Goal: Task Accomplishment & Management: Complete application form

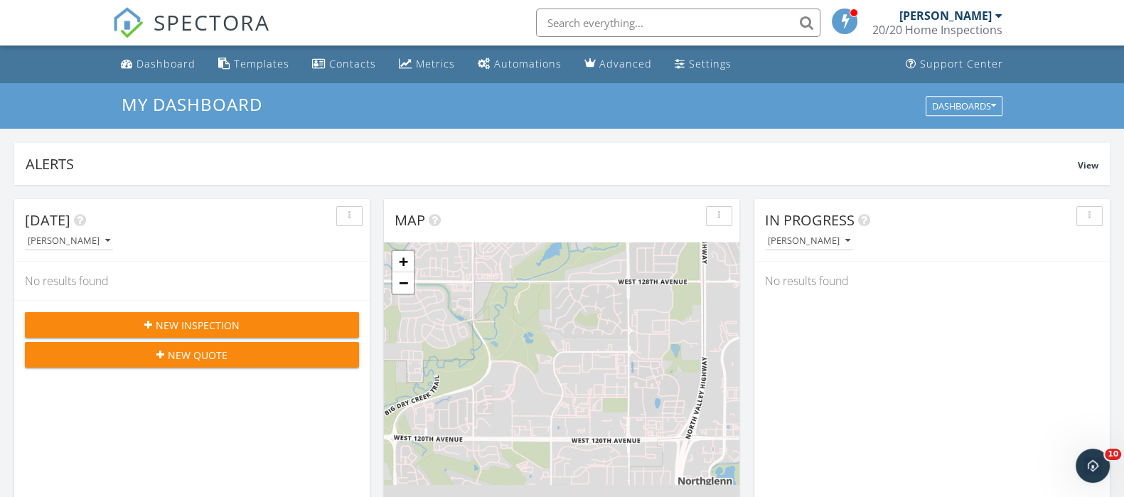
scroll to position [1321, 1151]
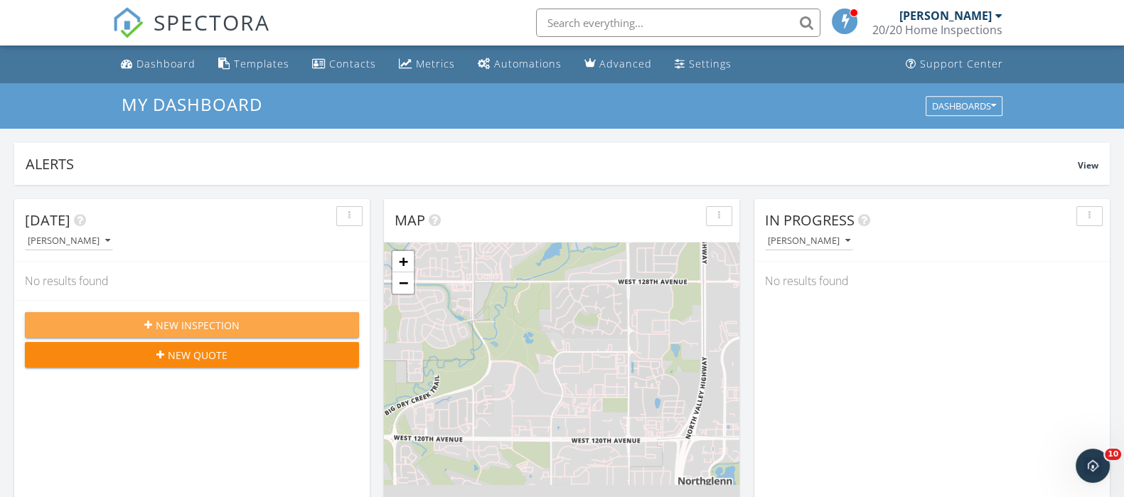
click at [194, 326] on span "New Inspection" at bounding box center [198, 325] width 84 height 15
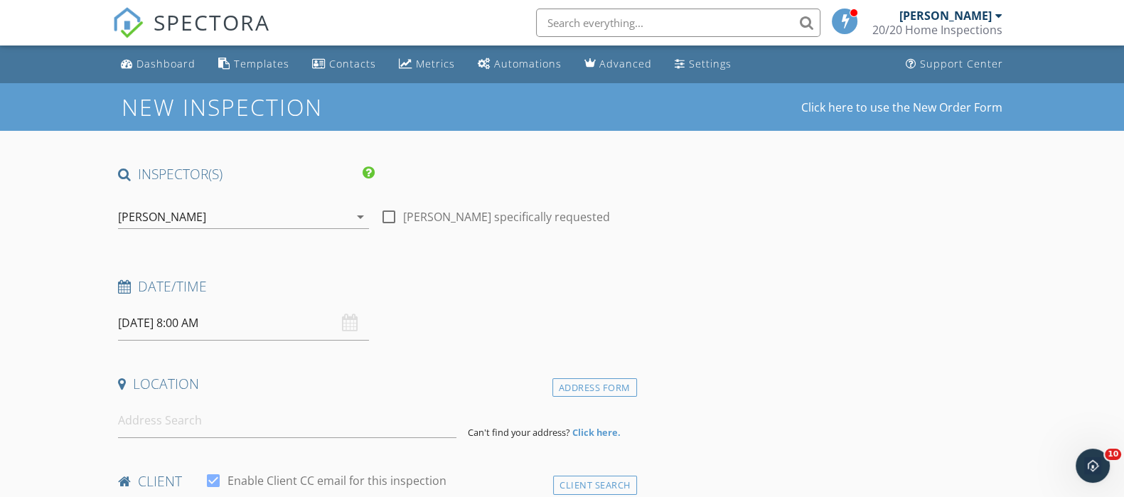
click at [389, 218] on div at bounding box center [389, 217] width 24 height 24
checkbox input "true"
click at [190, 327] on input "09/30/2025 8:00 AM" at bounding box center [243, 323] width 251 height 35
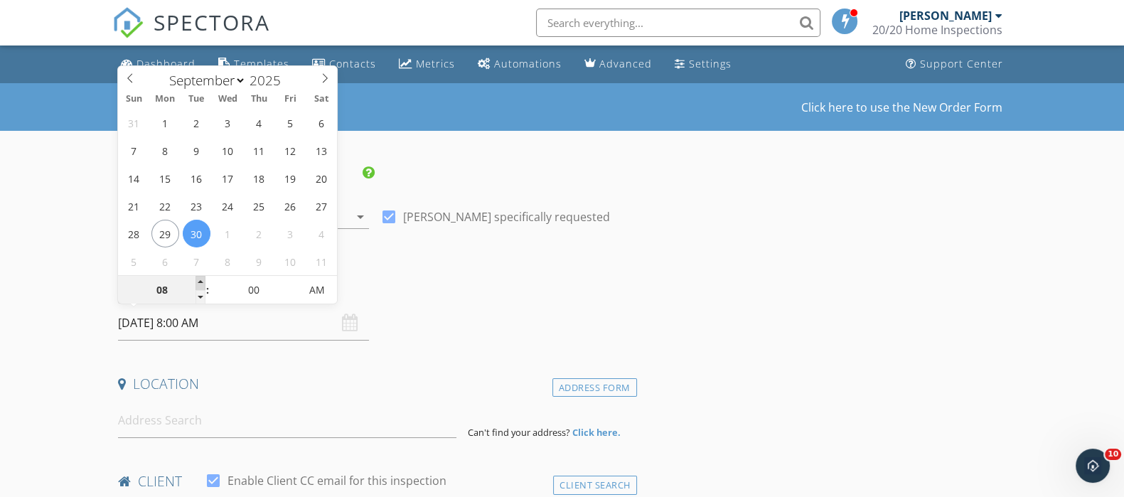
type input "09"
type input "09/30/2025 9:00 AM"
click at [199, 286] on span at bounding box center [200, 283] width 10 height 14
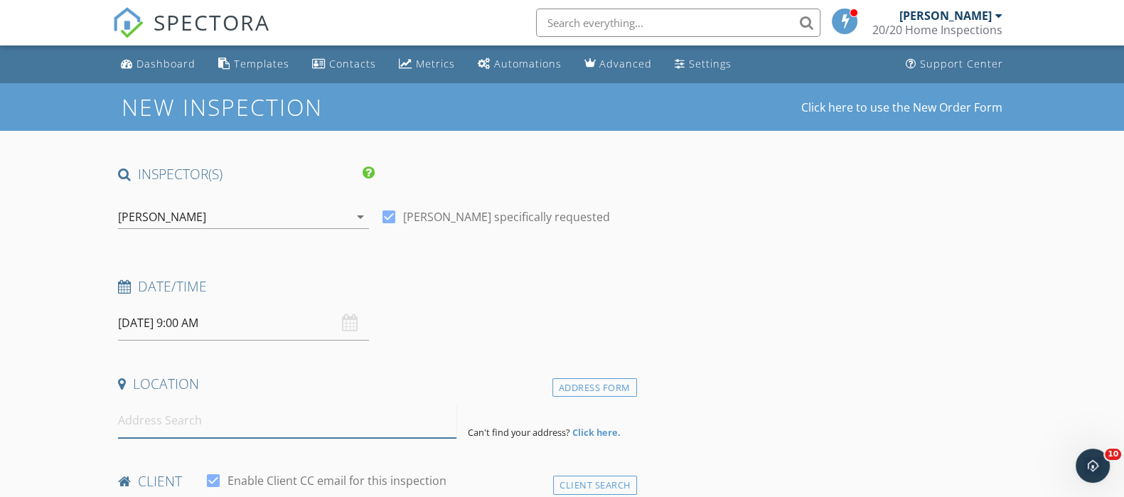
click at [190, 416] on input at bounding box center [287, 420] width 338 height 35
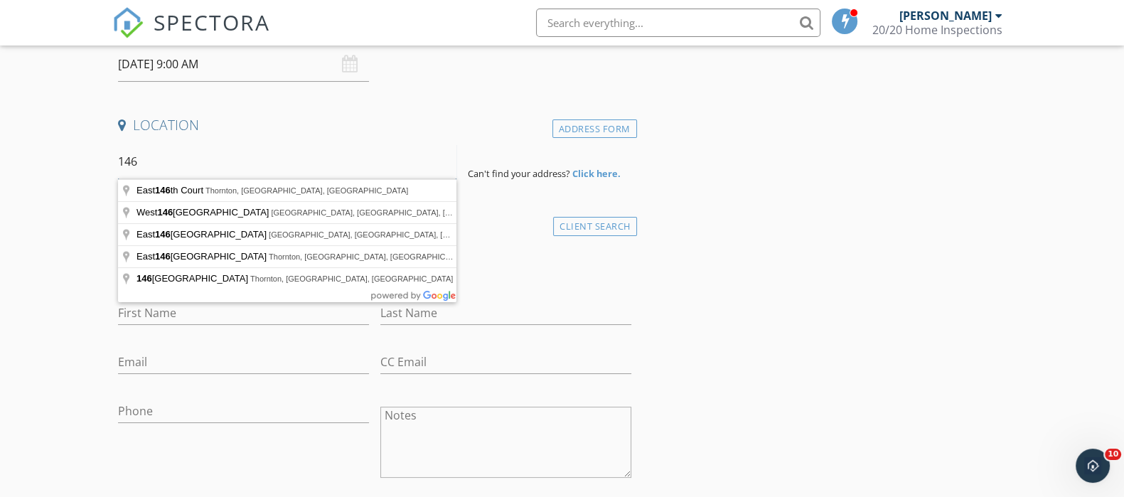
scroll to position [267, 0]
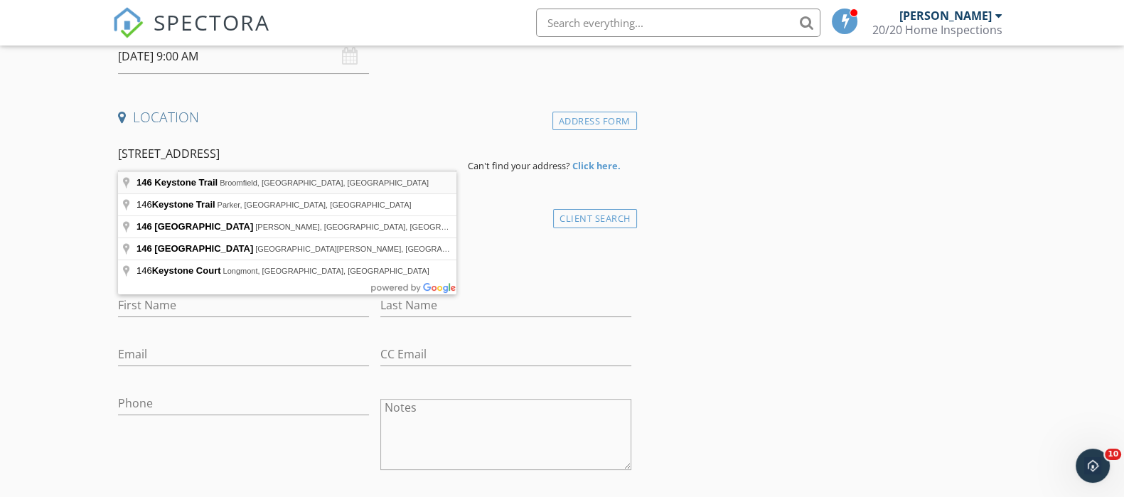
type input "146 Keystone Trail, Broomfield, CO, USA"
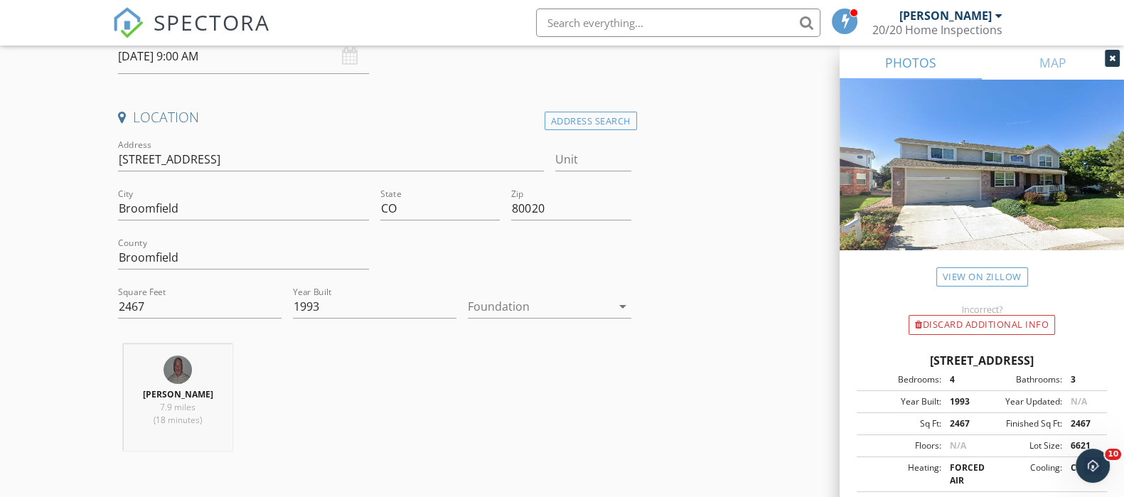
click at [517, 315] on div at bounding box center [540, 306] width 144 height 23
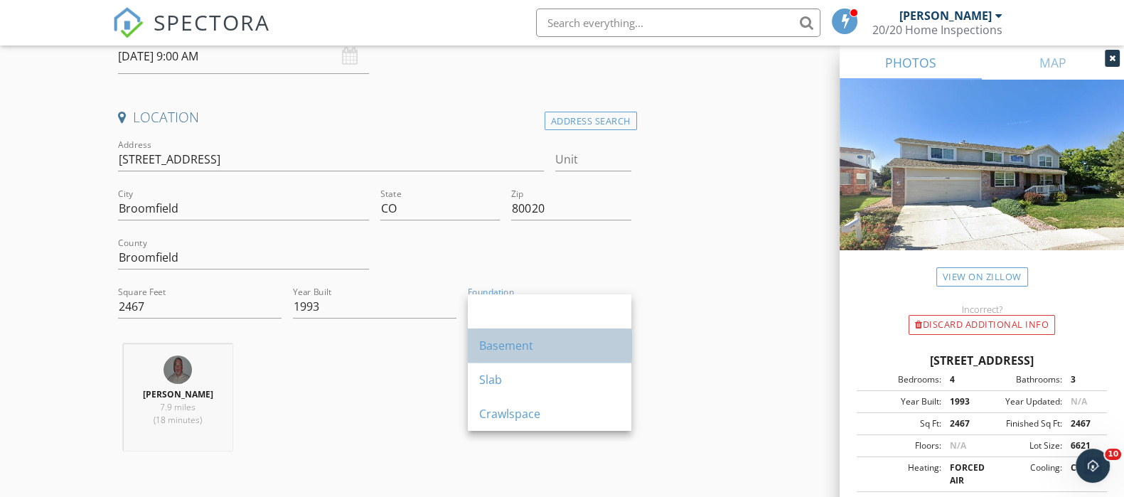
click at [518, 344] on div "Basement" at bounding box center [549, 345] width 141 height 17
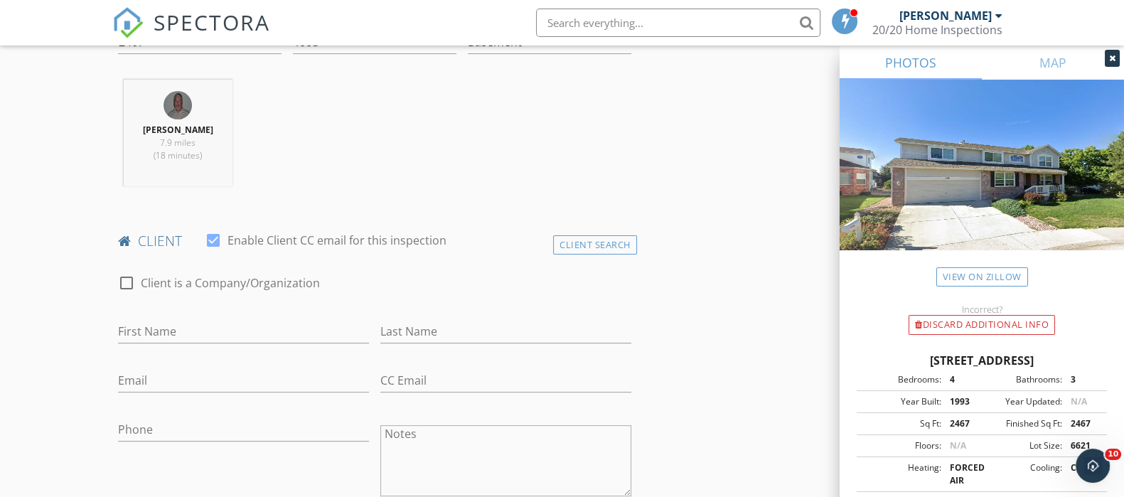
scroll to position [533, 0]
click at [151, 326] on input "First Name" at bounding box center [243, 329] width 251 height 23
type input "Tim and kelly"
click at [469, 313] on div "Last Name" at bounding box center [505, 332] width 251 height 46
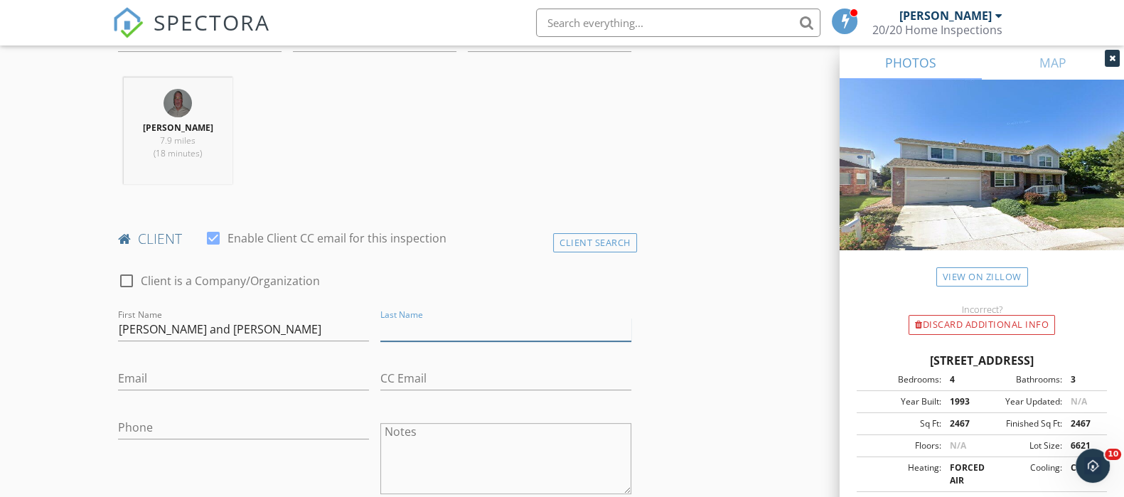
click at [471, 326] on input "Last Name" at bounding box center [505, 329] width 251 height 23
type input "Saverine"
paste input "tim.saverine@gmail.com"
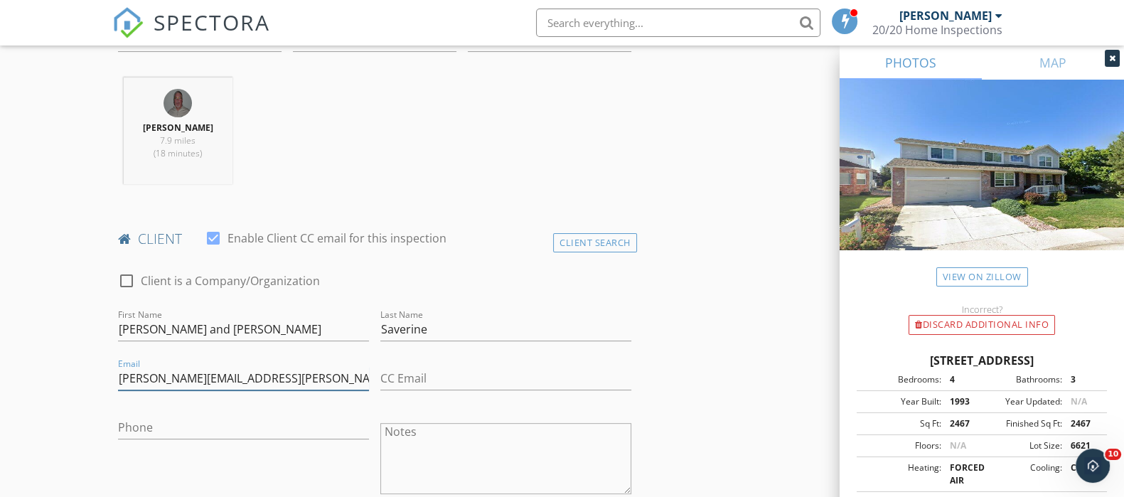
type input "tim.saverine@gmail.com"
click at [168, 330] on input "Tim and kelly" at bounding box center [243, 329] width 251 height 23
type input "Tim and ellyK"
paste input "kelly.m.saverine@gmail.com"
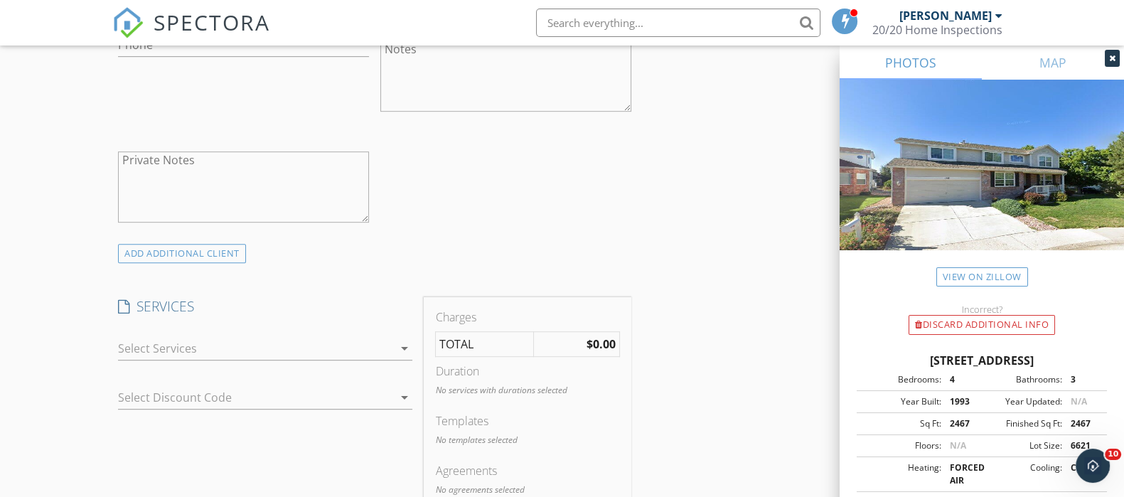
scroll to position [977, 0]
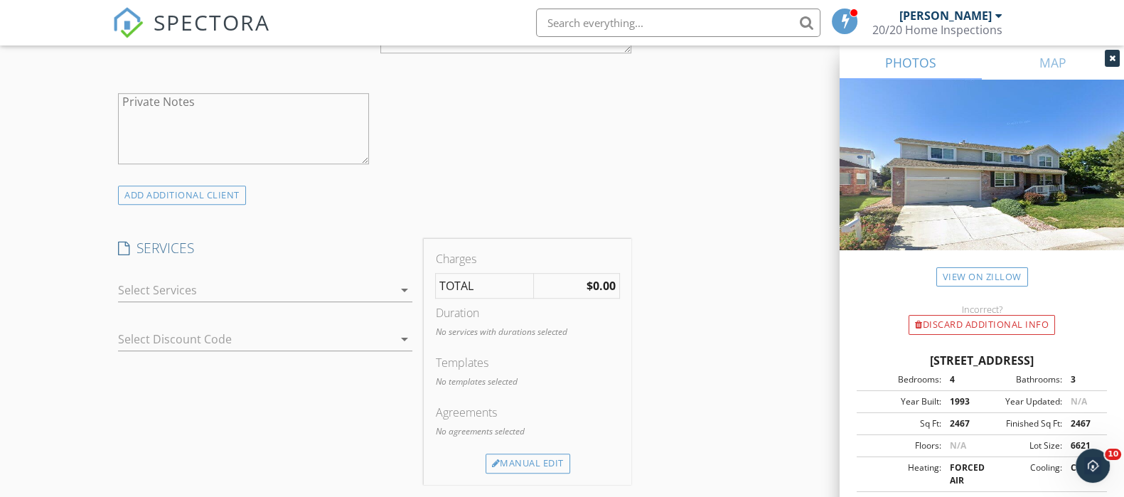
type input "kelly.m.saverine@gmail.com"
click at [242, 293] on div at bounding box center [255, 290] width 274 height 23
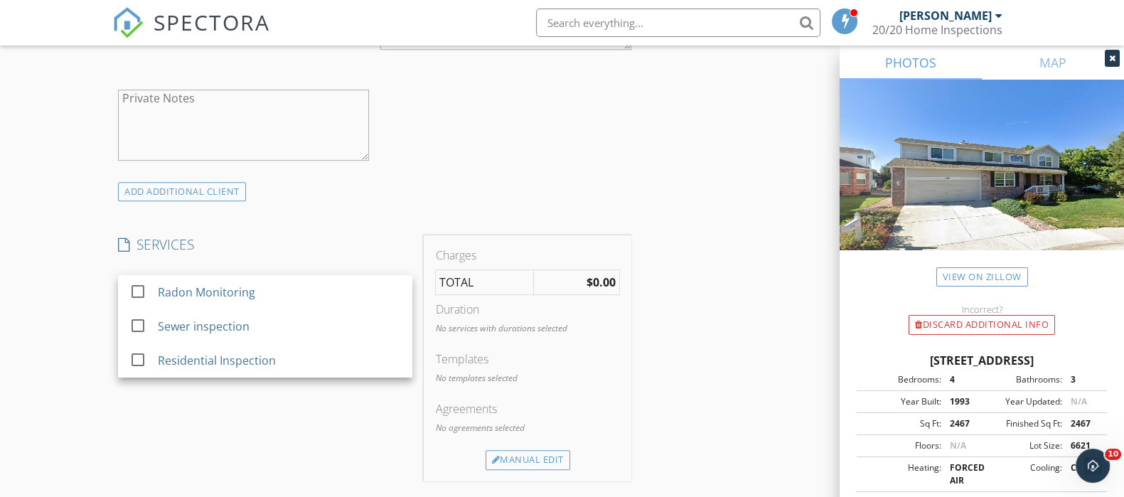
scroll to position [974, 0]
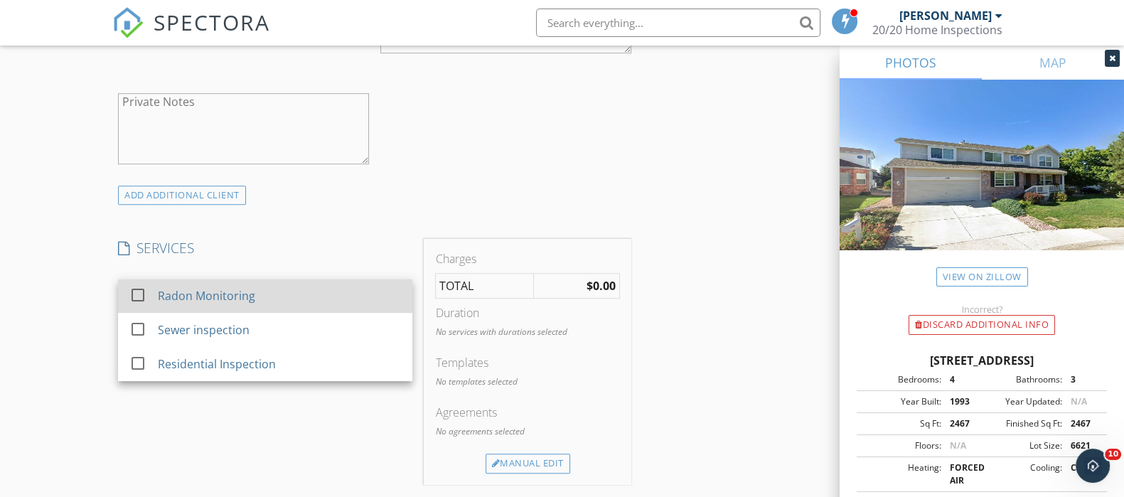
click at [136, 294] on div at bounding box center [138, 295] width 24 height 24
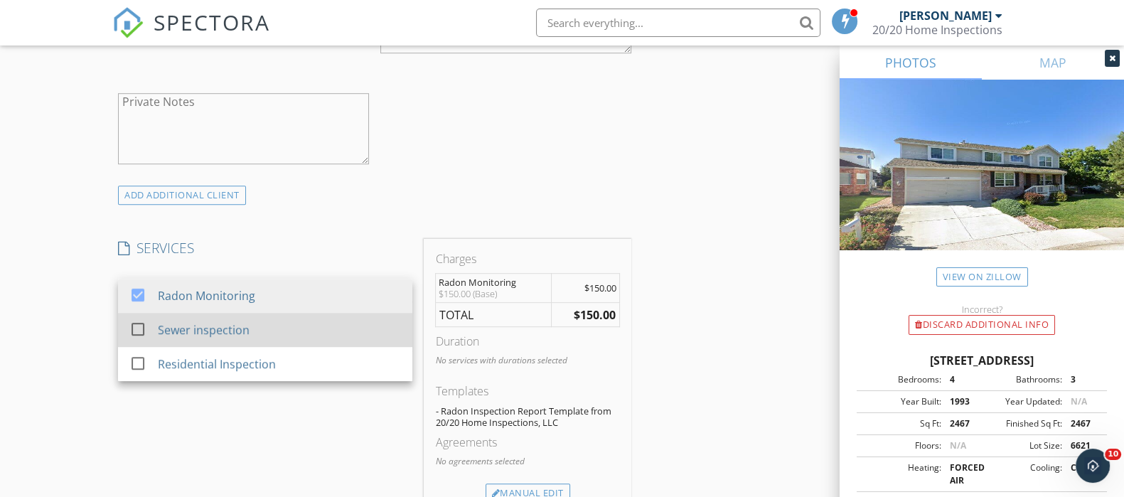
click at [142, 328] on div at bounding box center [138, 329] width 24 height 24
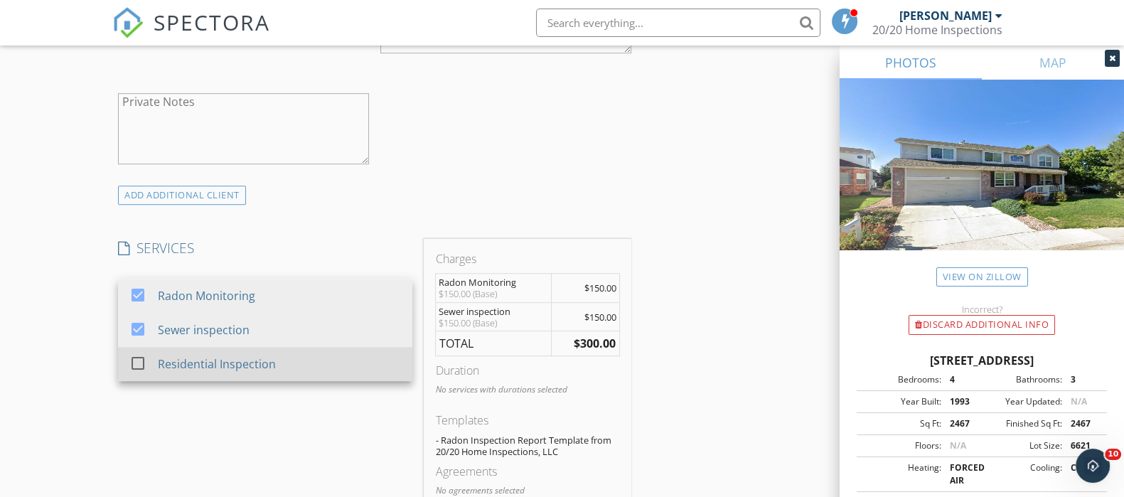
click at [136, 367] on div at bounding box center [138, 363] width 24 height 24
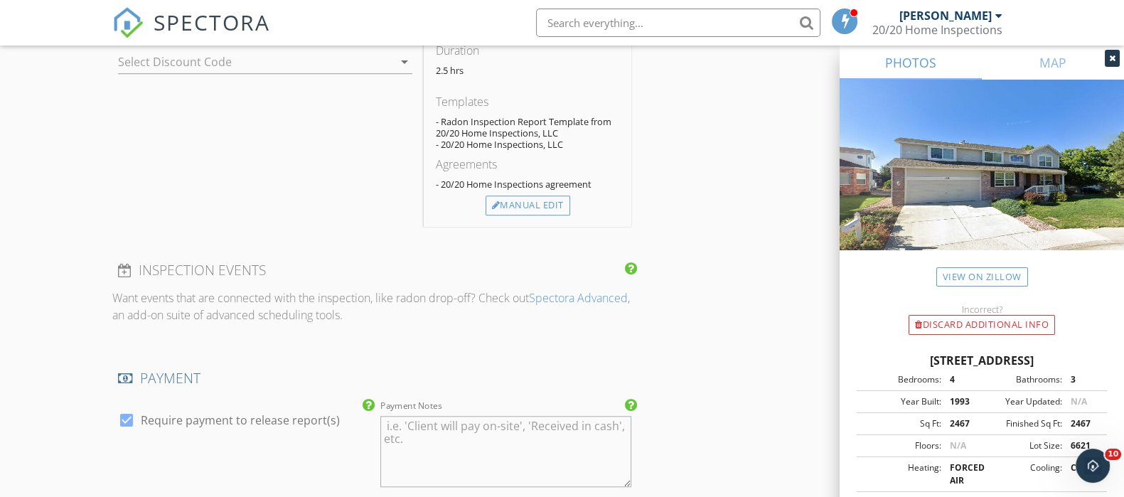
scroll to position [1329, 0]
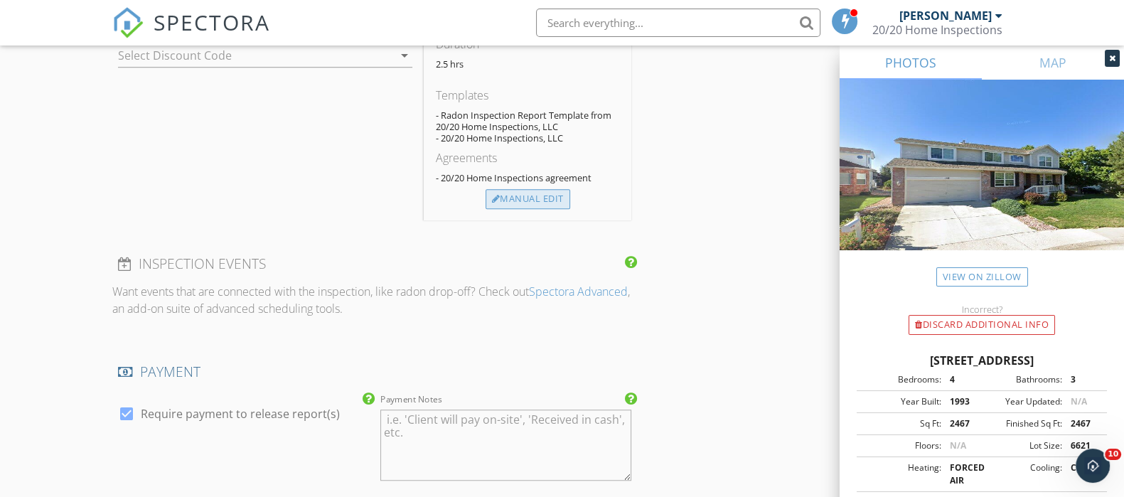
click at [515, 200] on div "Manual Edit" at bounding box center [527, 199] width 85 height 20
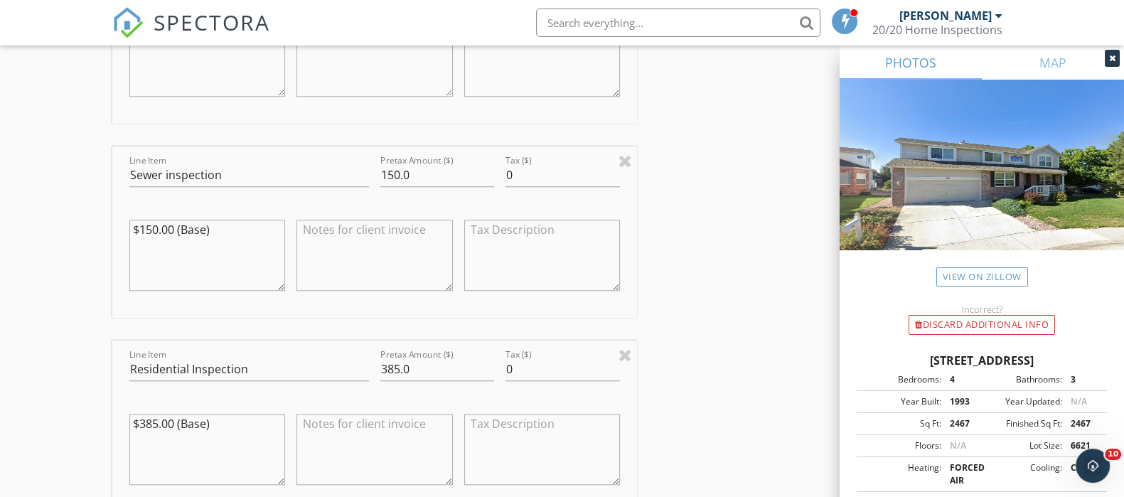
scroll to position [1507, 0]
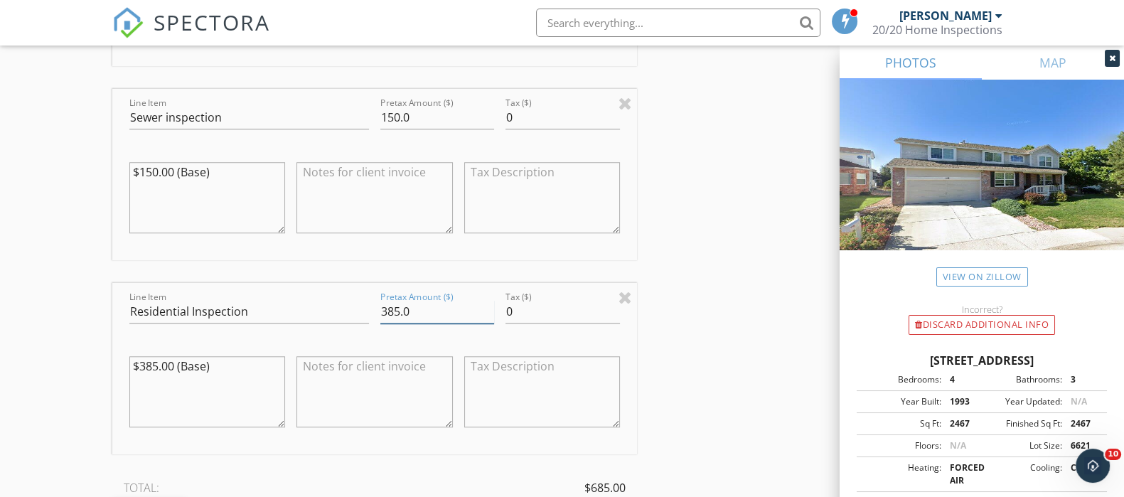
drag, startPoint x: 436, startPoint y: 314, endPoint x: 267, endPoint y: 317, distance: 169.2
click at [267, 318] on div "Line Item Residential Inspection Pretax Amount ($) 385.0 Tax ($) 0 $385.00 (Bas…" at bounding box center [374, 368] width 525 height 171
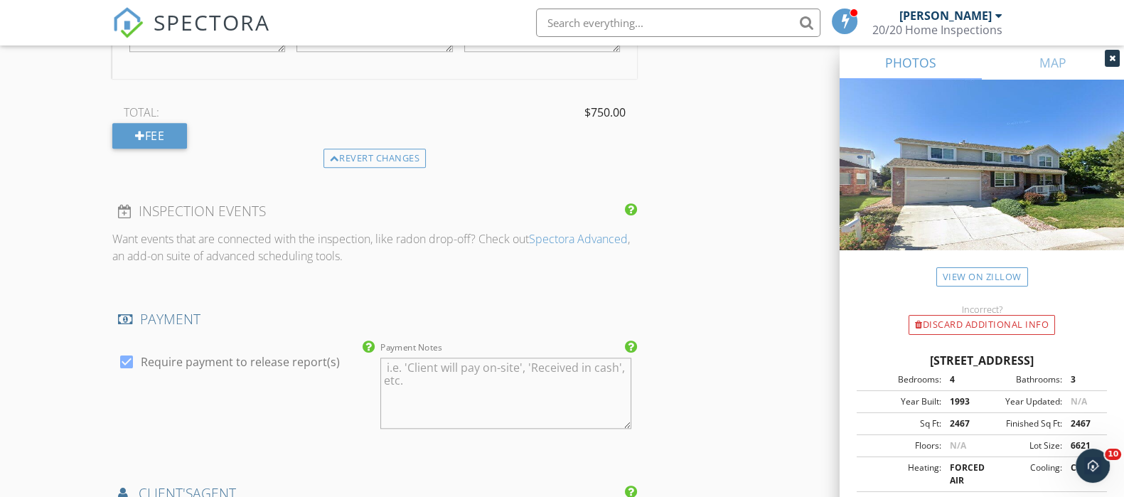
scroll to position [1951, 0]
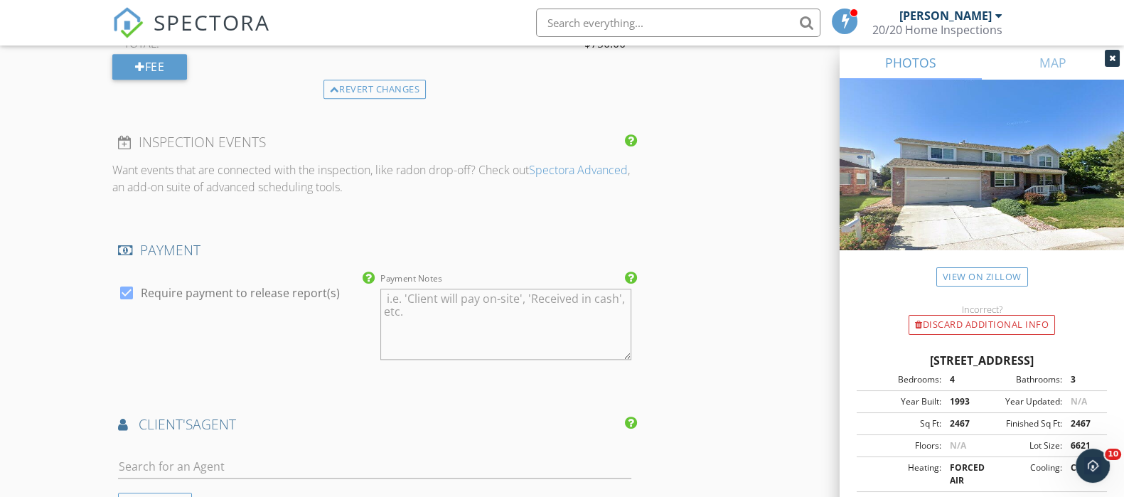
type input "450.00"
click at [121, 286] on div at bounding box center [126, 293] width 24 height 24
checkbox input "false"
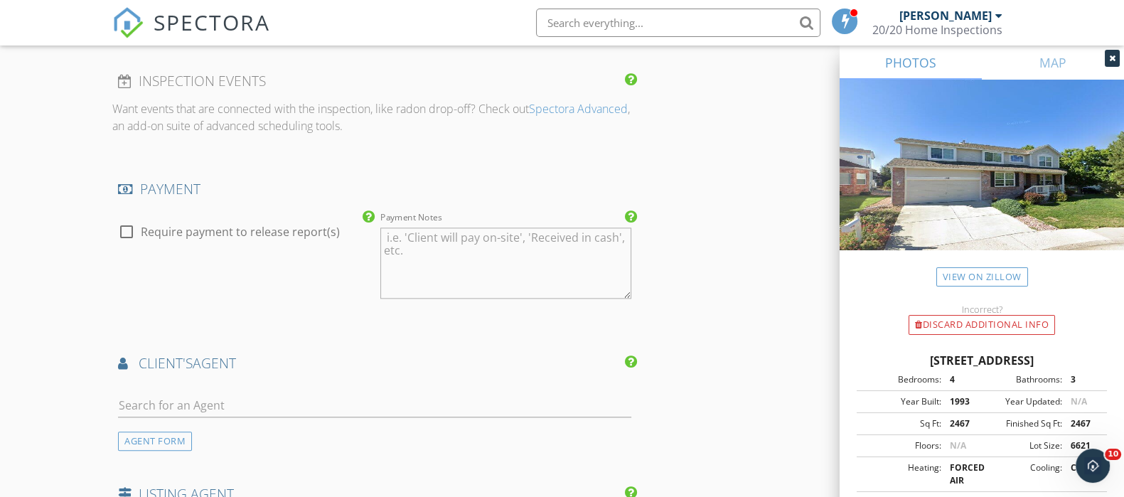
scroll to position [2040, 0]
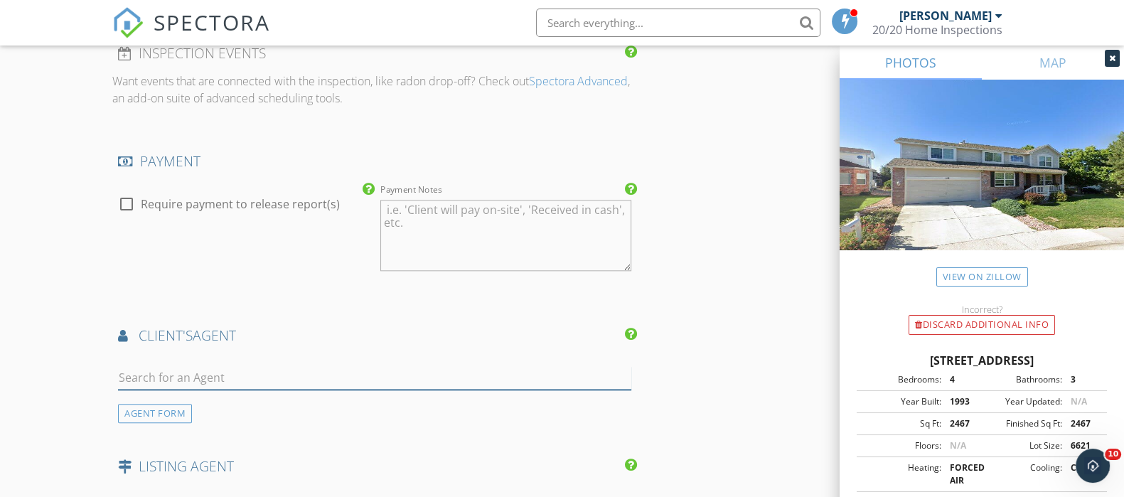
click at [174, 367] on input "text" at bounding box center [374, 377] width 513 height 23
type input "[PERSON_NAME]"
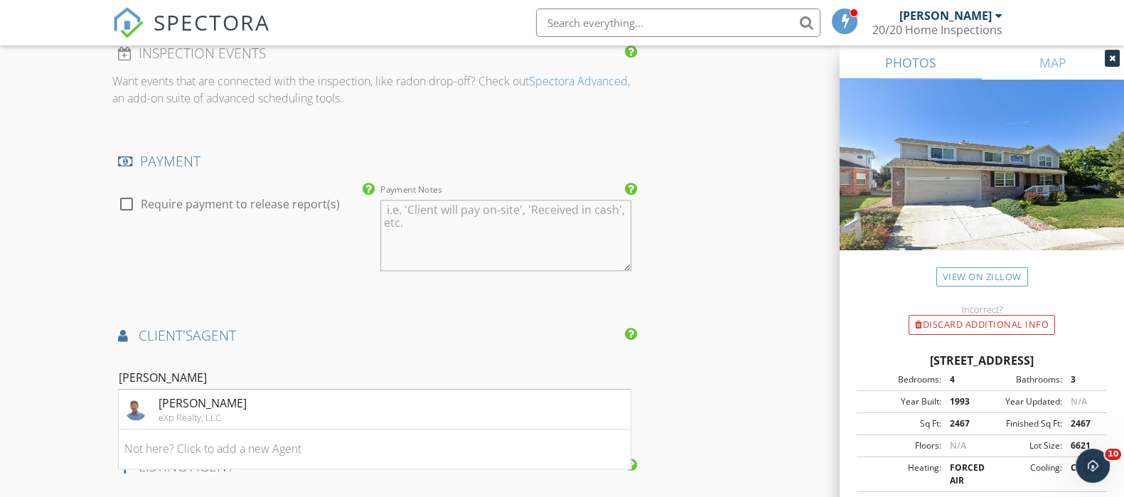
click at [173, 416] on div "eXp Realty, LLC" at bounding box center [202, 417] width 88 height 11
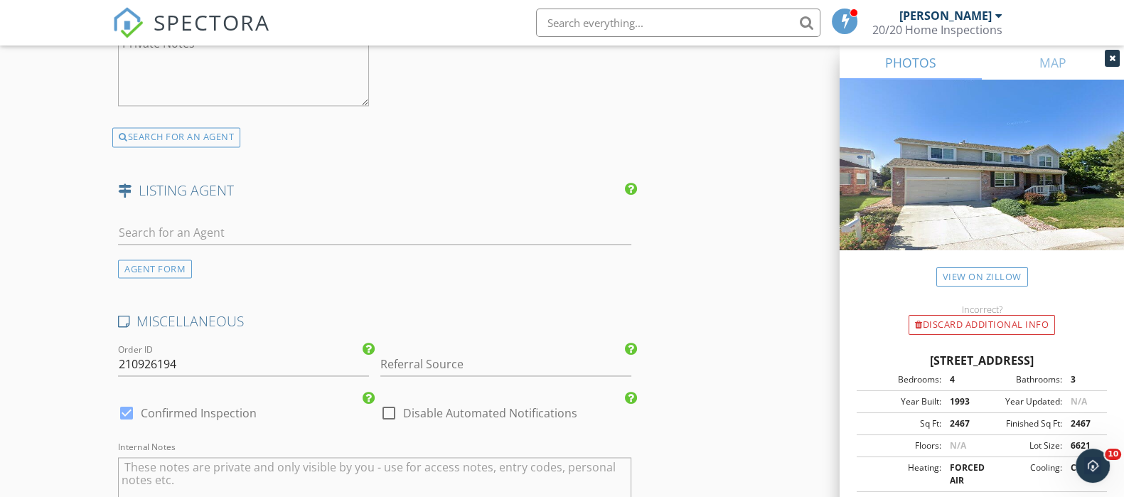
scroll to position [2662, 0]
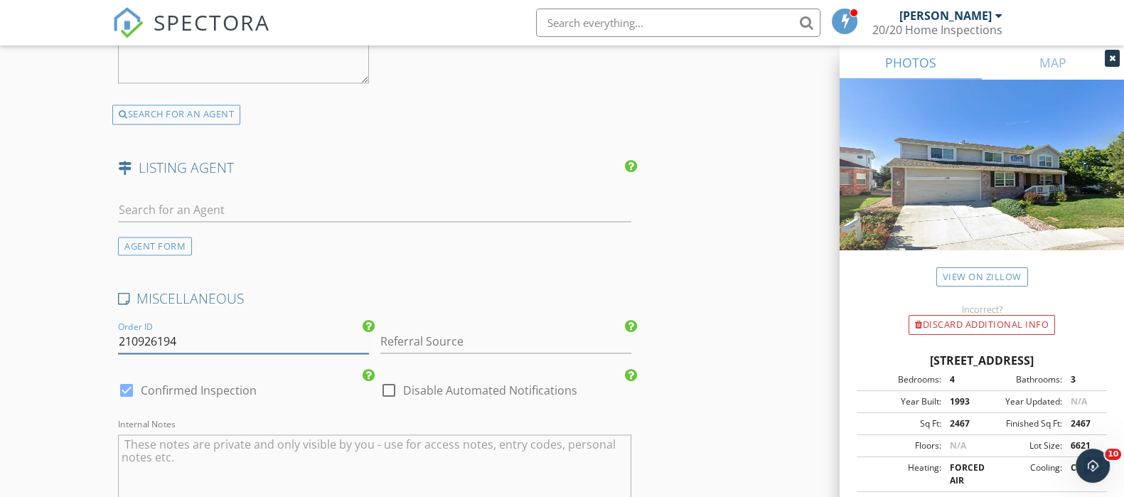
click at [154, 339] on input "210926194" at bounding box center [243, 341] width 251 height 23
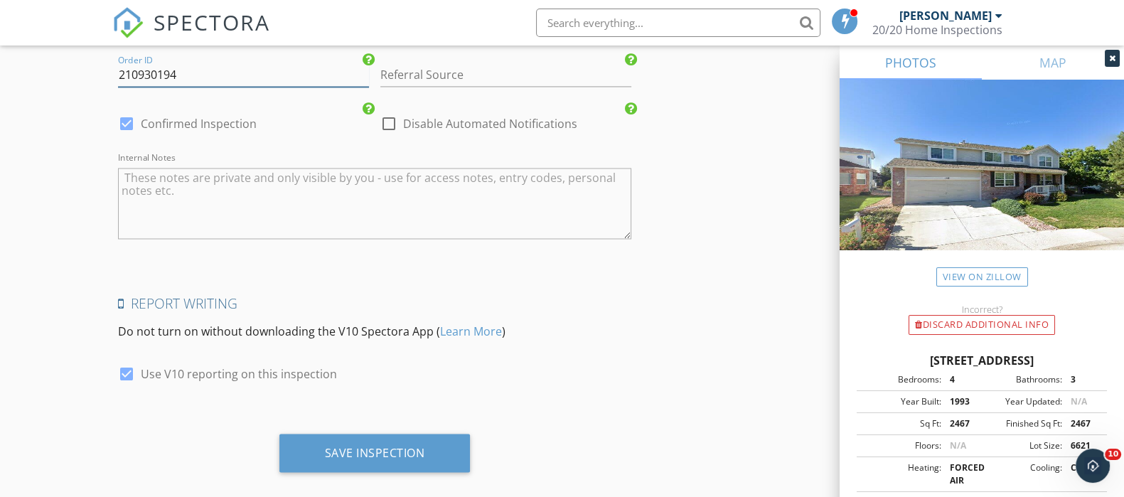
type input "210930194"
click at [125, 367] on div at bounding box center [126, 374] width 24 height 24
checkbox input "false"
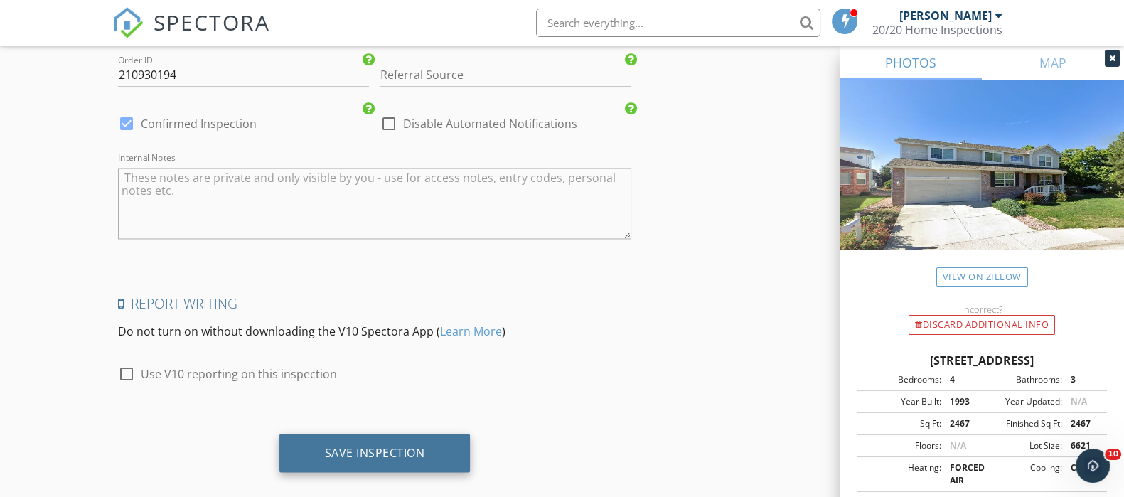
click at [373, 445] on div "Save Inspection" at bounding box center [375, 452] width 100 height 14
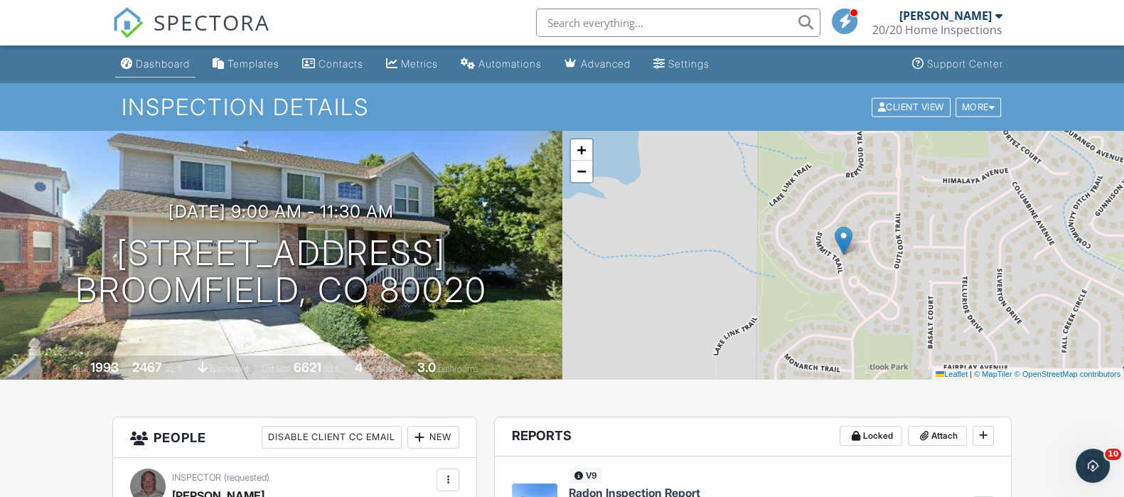
click at [168, 65] on div "Dashboard" at bounding box center [163, 64] width 54 height 12
